Goal: Information Seeking & Learning: Find specific page/section

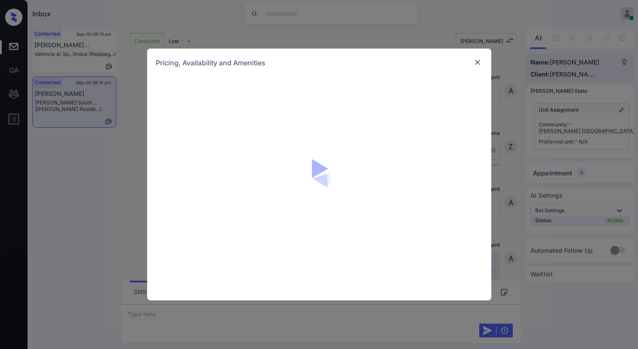
scroll to position [973, 0]
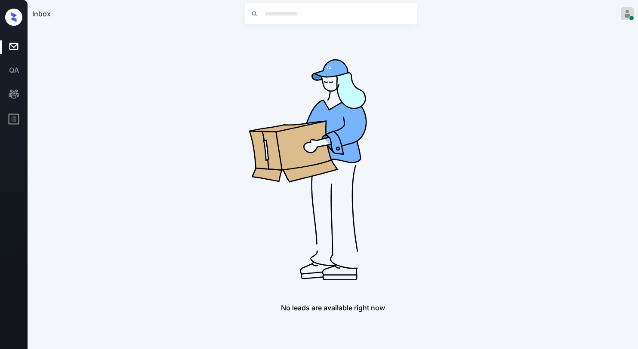
click at [166, 134] on div "No leads are available right now" at bounding box center [333, 170] width 602 height 284
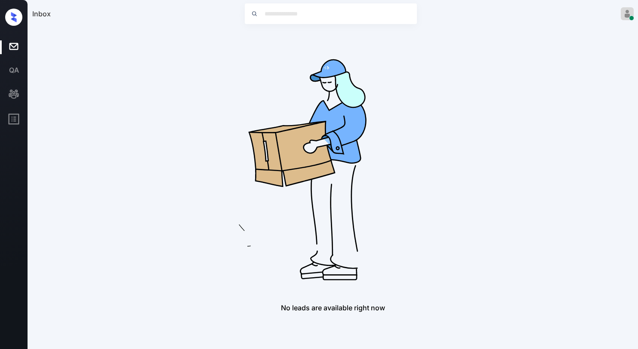
click at [189, 151] on div "No leads are available right now" at bounding box center [333, 170] width 602 height 284
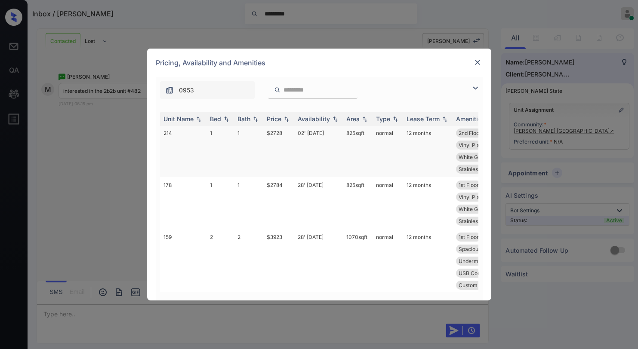
scroll to position [258, 0]
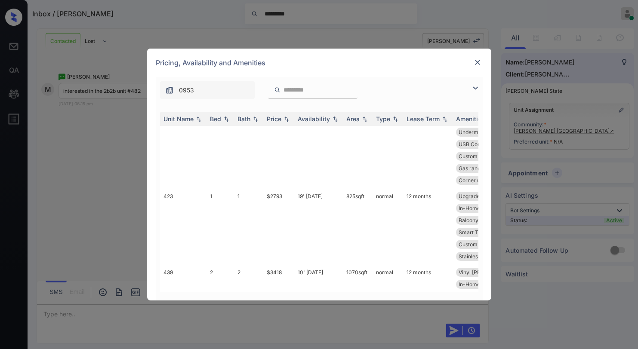
click at [340, 93] on input "search" at bounding box center [318, 89] width 71 height 7
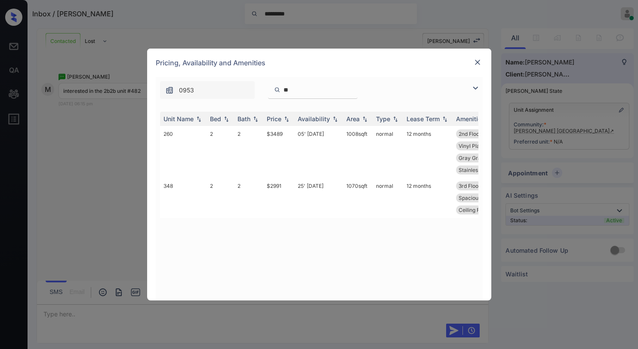
scroll to position [0, 0]
type input "***"
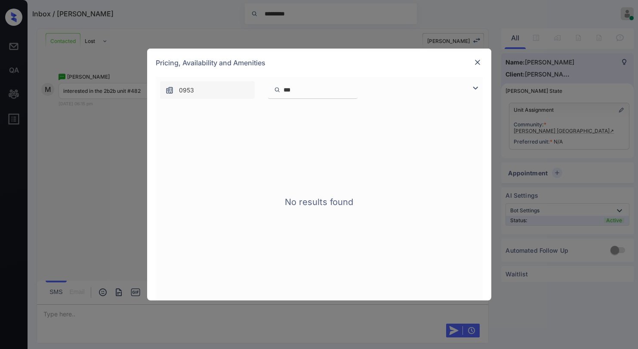
click at [353, 89] on input "***" at bounding box center [318, 89] width 71 height 7
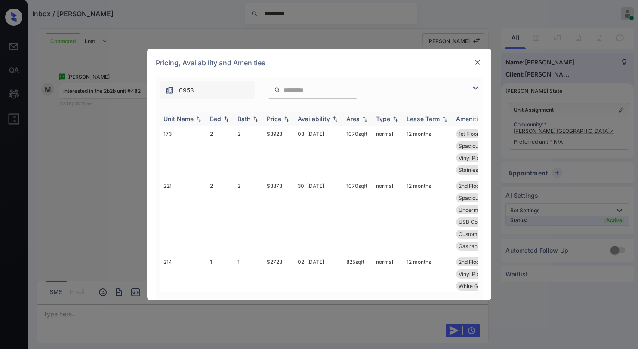
click at [283, 119] on img at bounding box center [286, 119] width 9 height 6
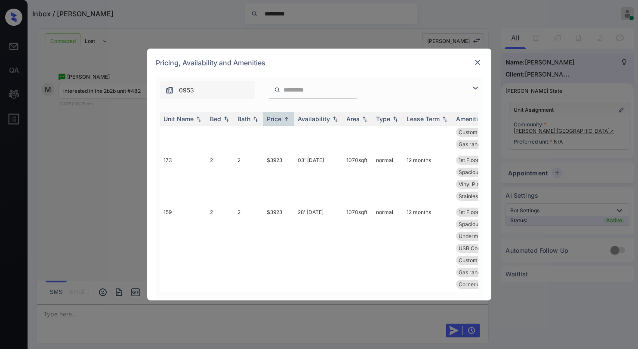
scroll to position [1139, 0]
click at [478, 87] on img at bounding box center [475, 88] width 10 height 10
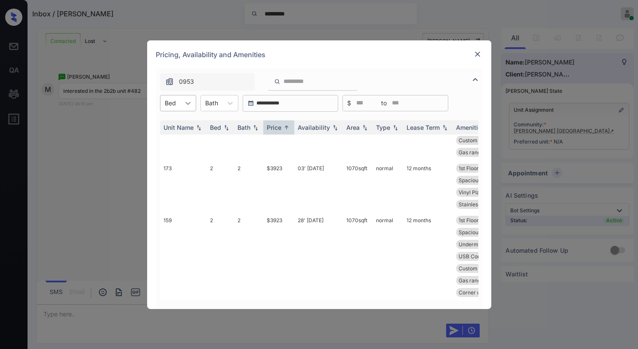
click at [188, 105] on icon at bounding box center [187, 103] width 5 height 3
click at [172, 140] on div "2" at bounding box center [178, 139] width 36 height 15
click at [281, 126] on div "Price" at bounding box center [274, 127] width 15 height 7
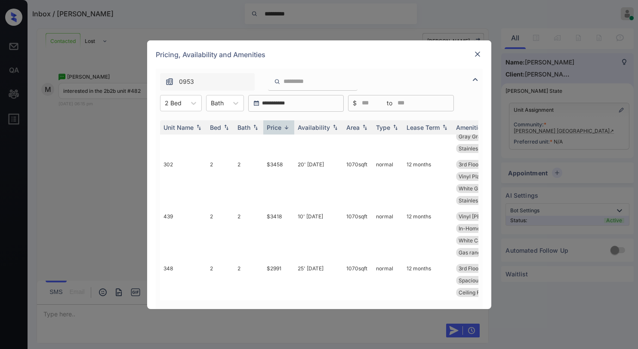
click at [477, 54] on img at bounding box center [477, 54] width 9 height 9
